Goal: Navigation & Orientation: Find specific page/section

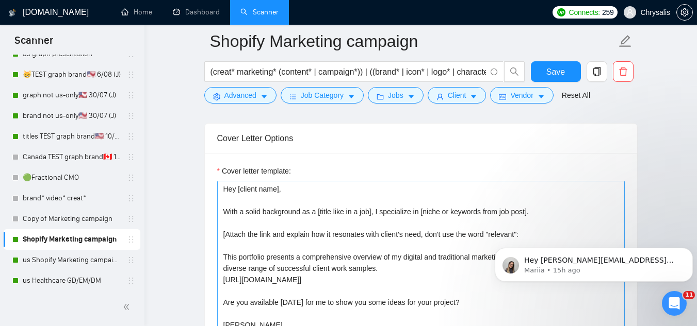
scroll to position [1238, 0]
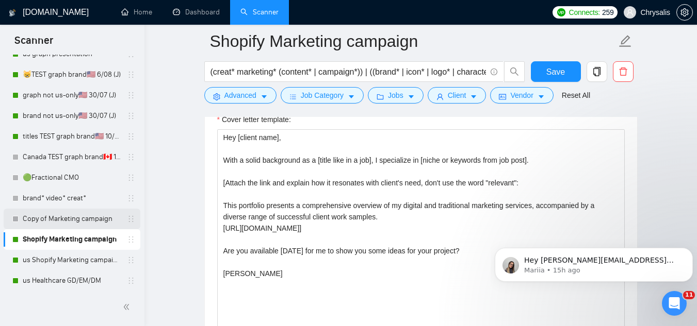
click at [69, 220] on link "Copy of Marketing campaign" at bounding box center [72, 219] width 98 height 21
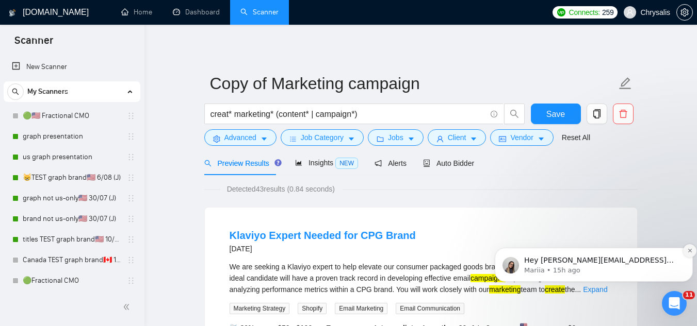
click at [690, 253] on icon "Dismiss notification" at bounding box center [690, 251] width 6 height 6
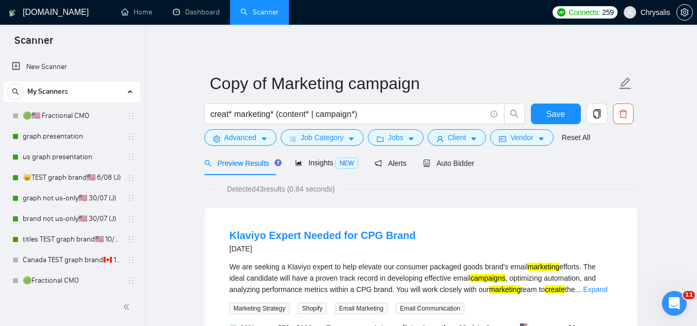
click at [647, 12] on span "Chrysalis" at bounding box center [655, 12] width 30 height 0
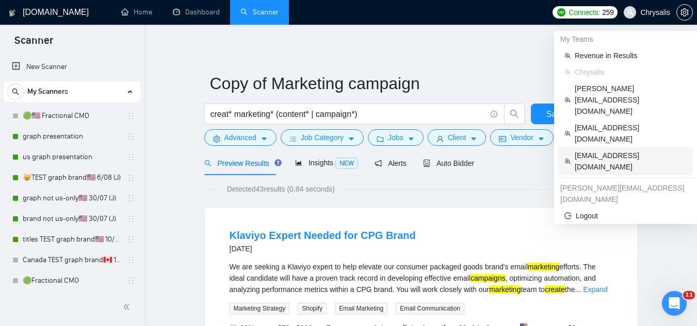
click at [609, 150] on span "[EMAIL_ADDRESS][DOMAIN_NAME]" at bounding box center [631, 161] width 112 height 23
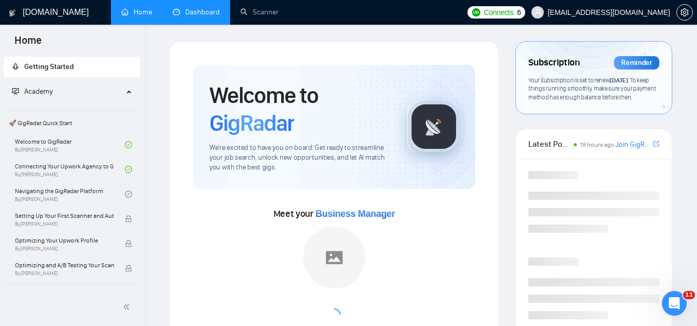
click at [204, 9] on link "Dashboard" at bounding box center [196, 12] width 47 height 9
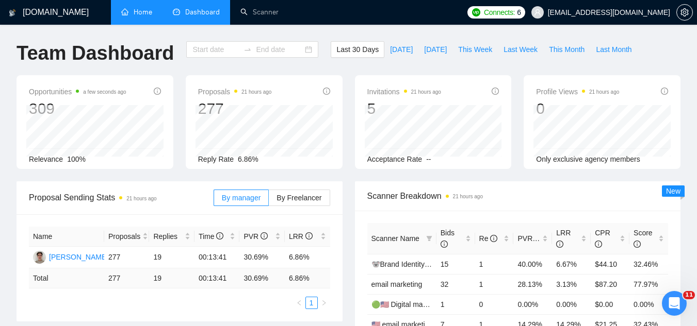
type input "[DATE]"
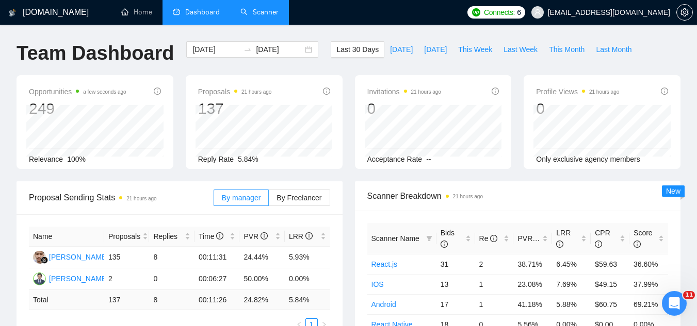
click at [257, 16] on link "Scanner" at bounding box center [259, 12] width 38 height 9
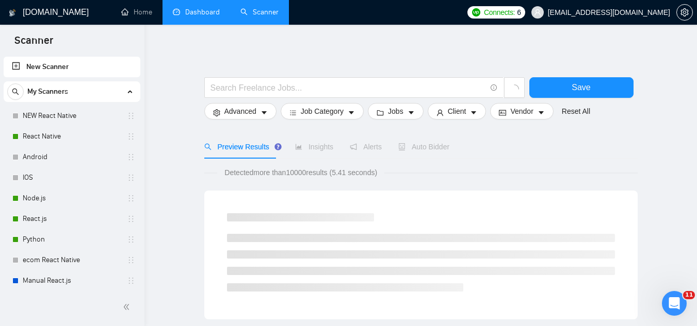
click at [194, 14] on link "Dashboard" at bounding box center [196, 12] width 47 height 9
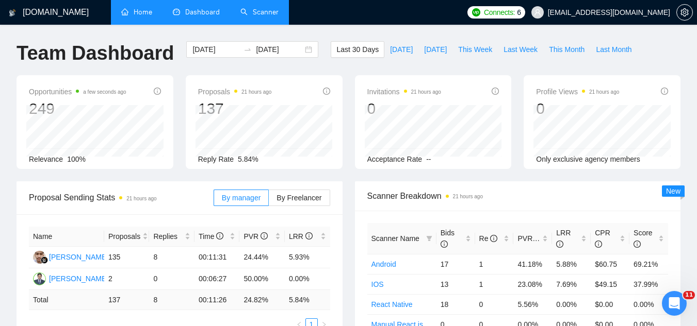
click at [142, 11] on link "Home" at bounding box center [136, 12] width 31 height 9
